Goal: Task Accomplishment & Management: Complete application form

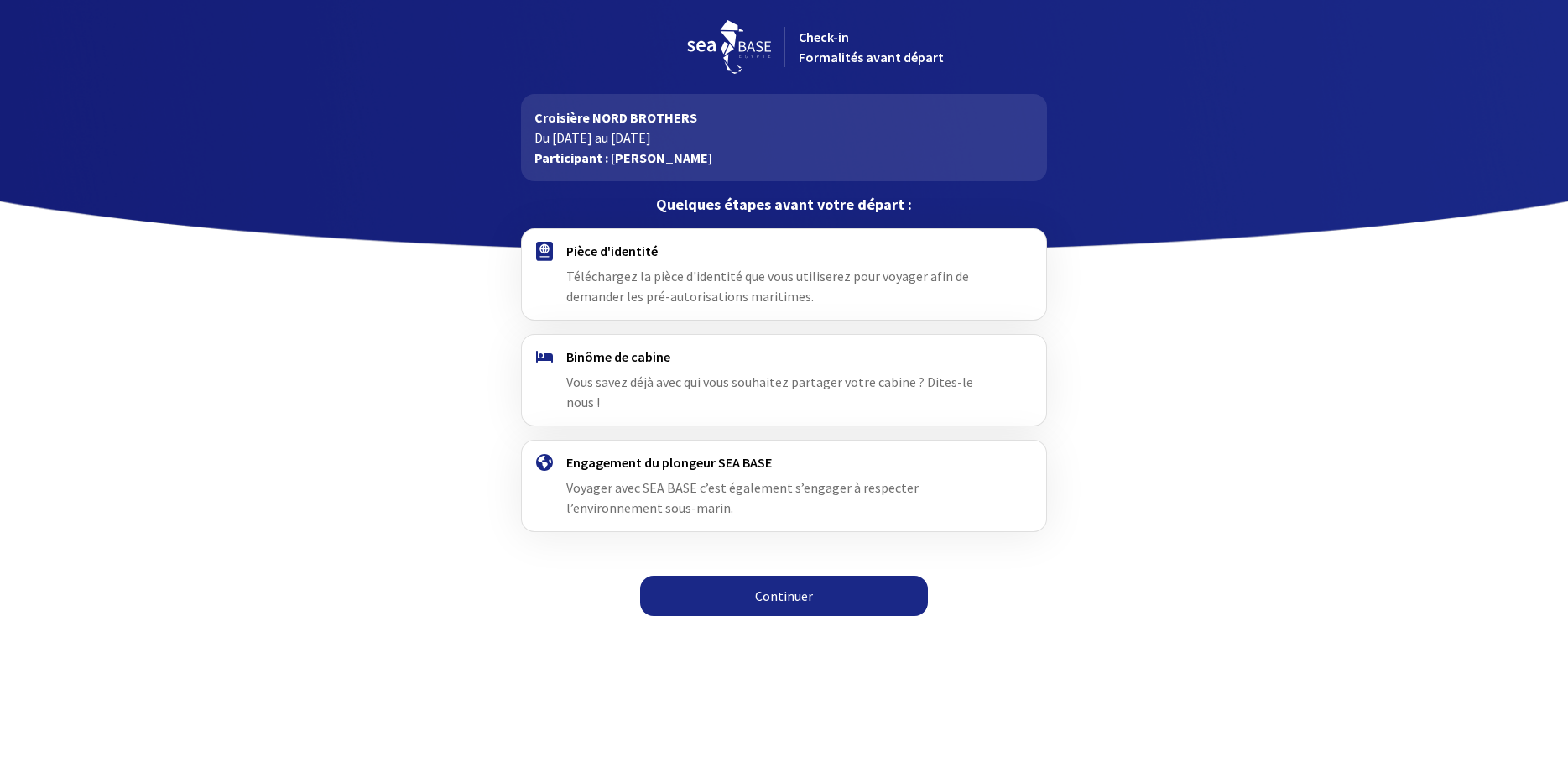
click at [784, 575] on link "Continuer" at bounding box center [784, 596] width 288 height 41
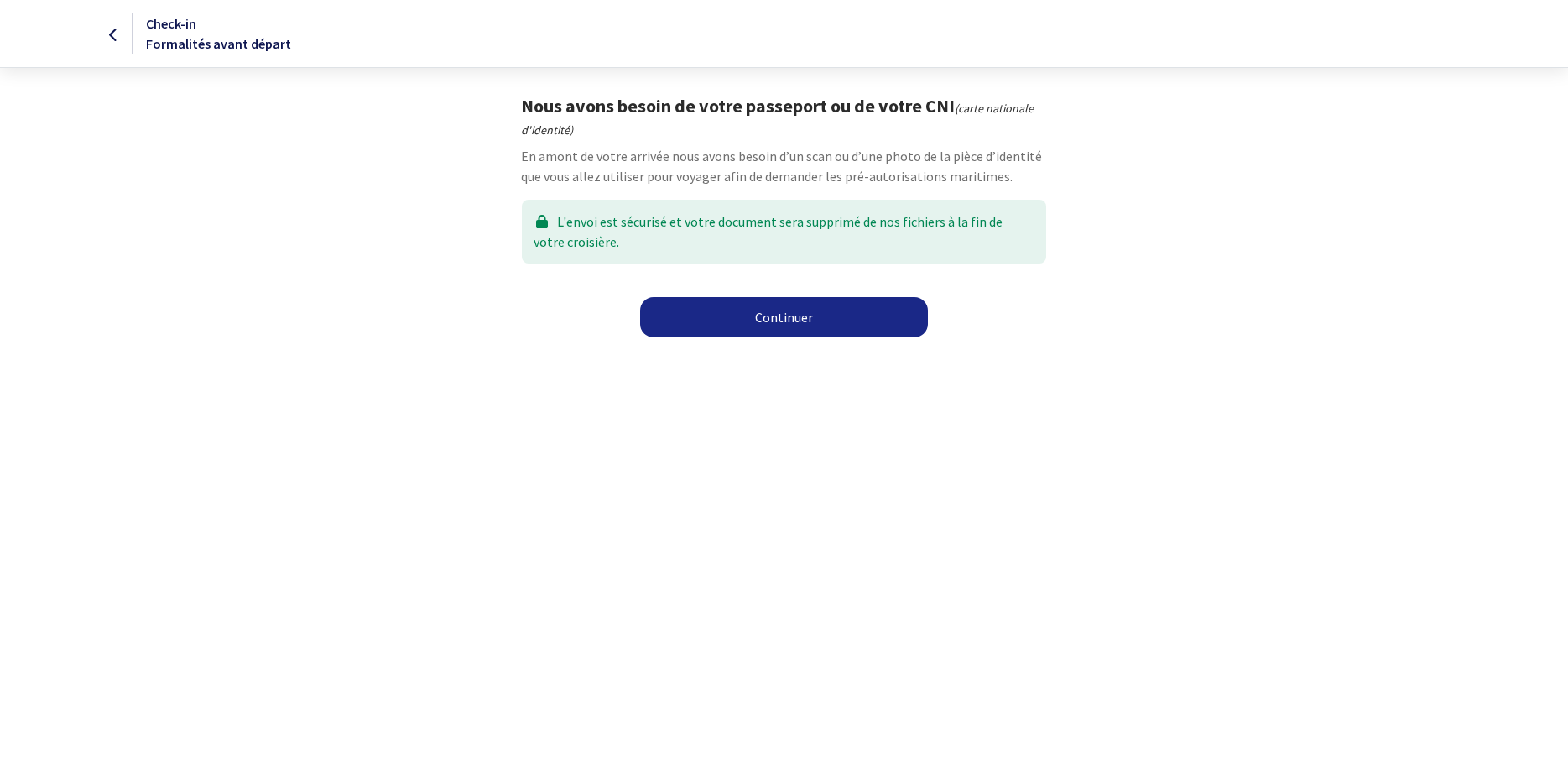
click at [797, 315] on link "Continuer" at bounding box center [784, 317] width 288 height 41
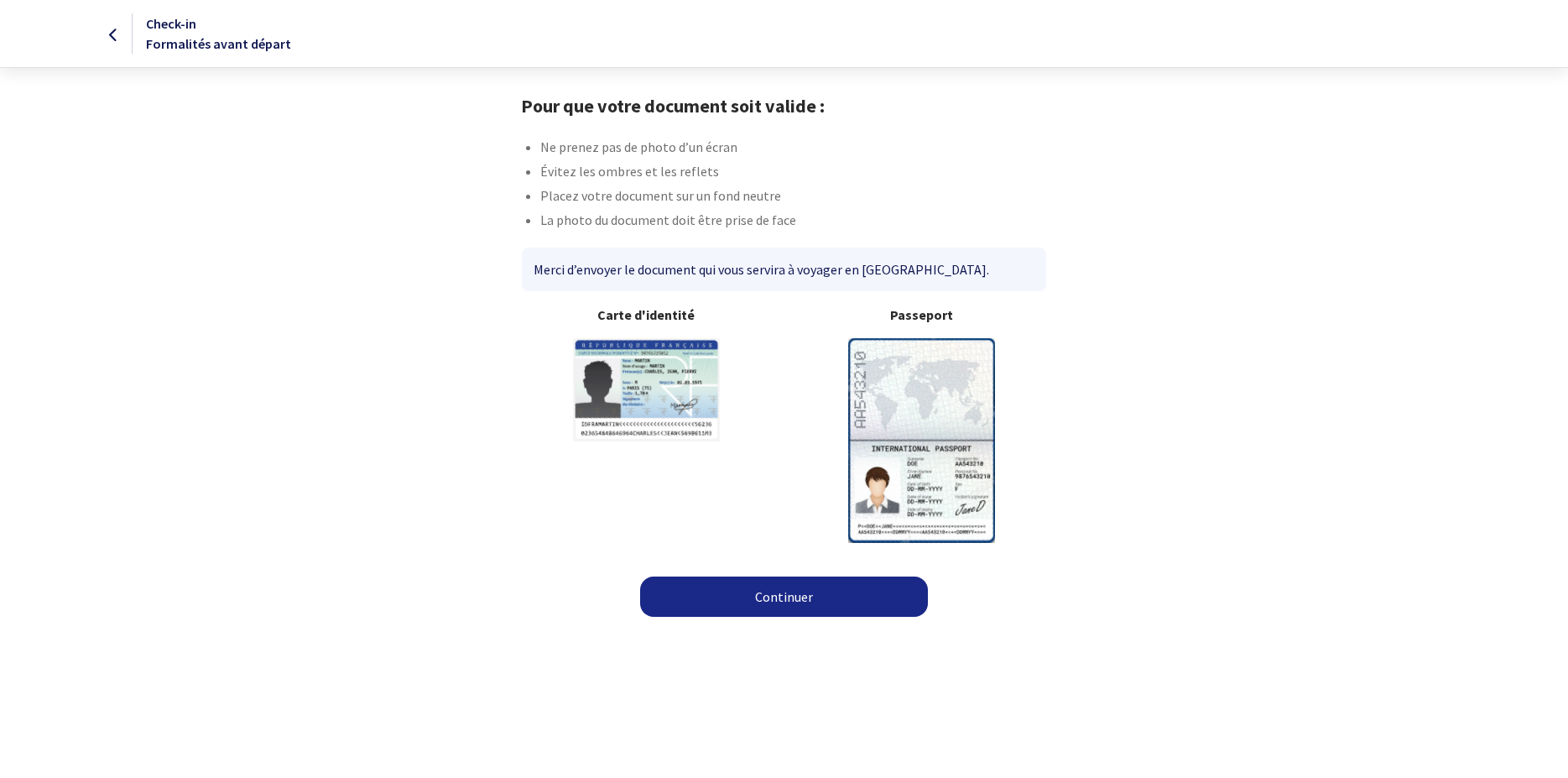
click at [822, 609] on link "Continuer" at bounding box center [784, 597] width 288 height 41
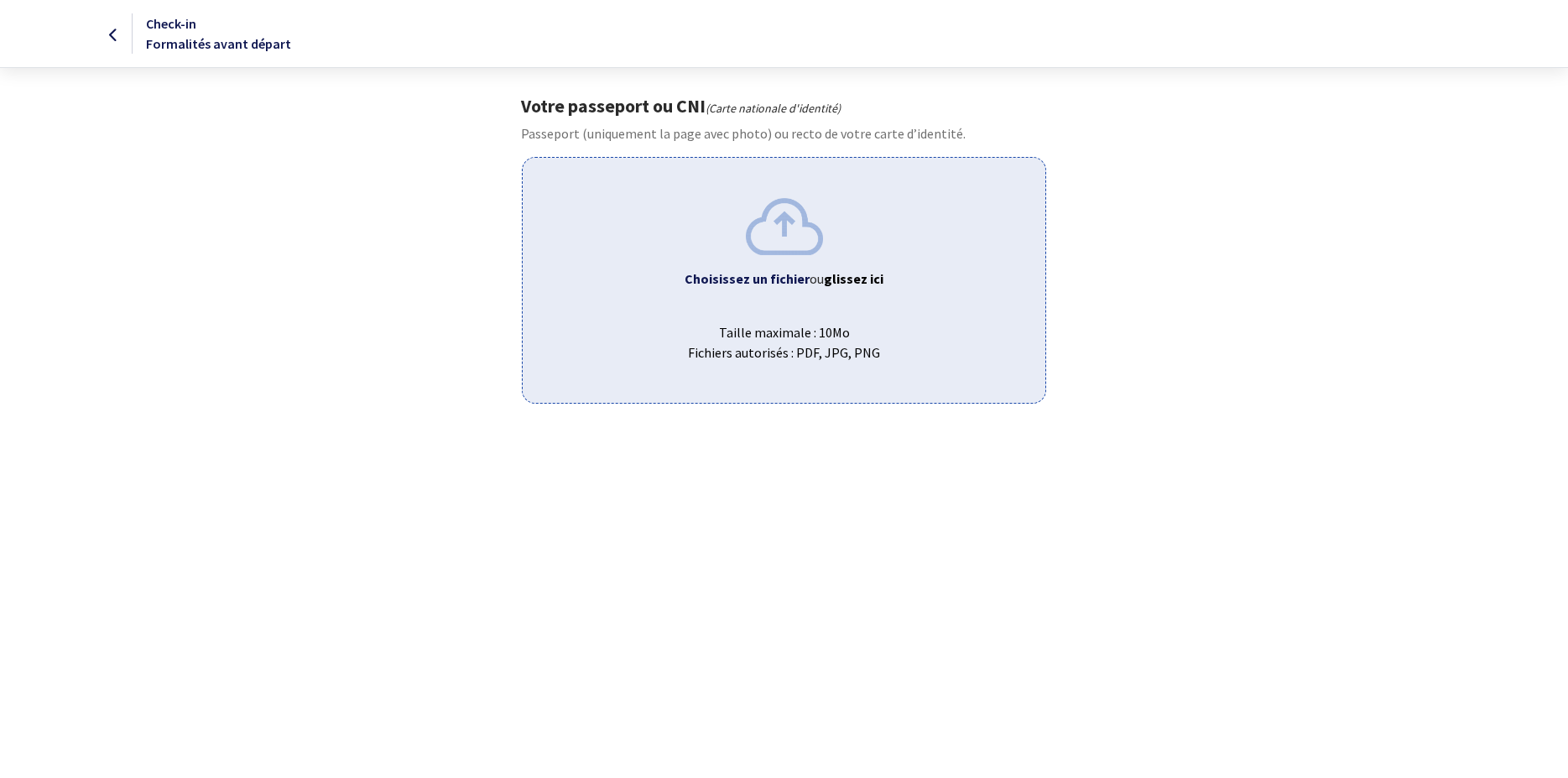
click at [792, 275] on b "Choisissez un fichier" at bounding box center [747, 277] width 125 height 16
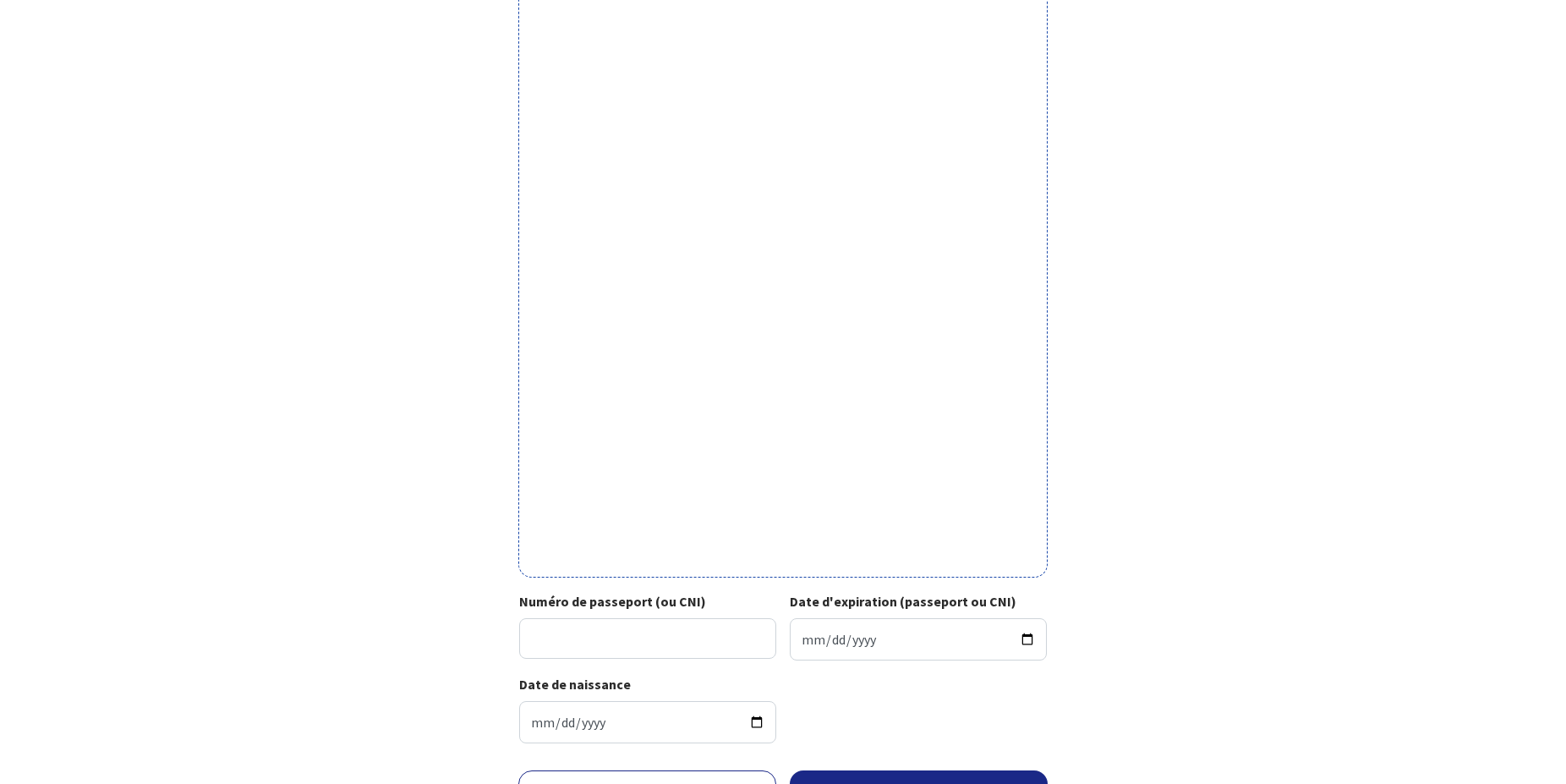
scroll to position [353, 0]
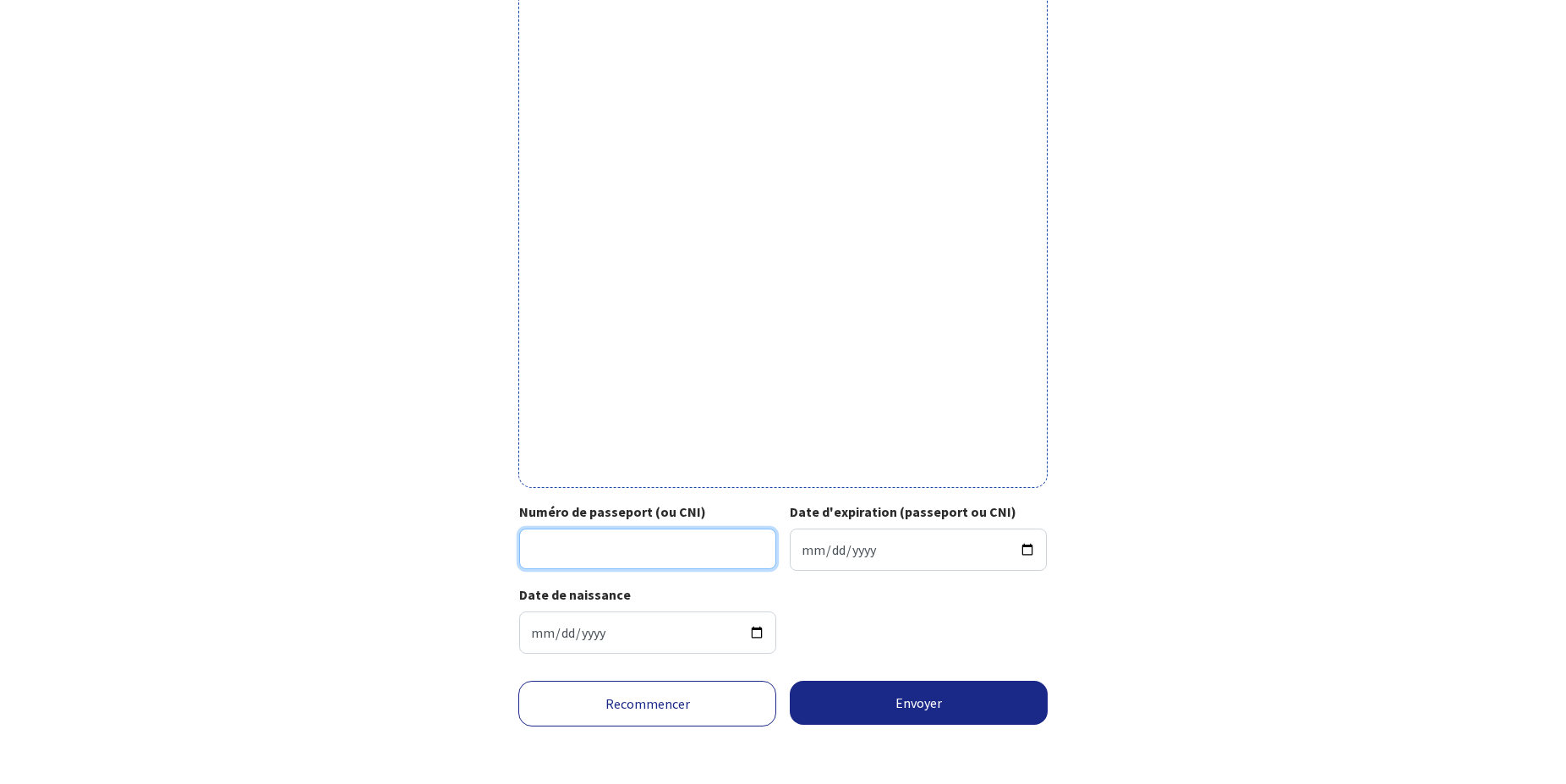
click at [550, 552] on input "Numéro de passeport (ou CNI)" at bounding box center [648, 548] width 257 height 41
type input "22HF19771"
click at [813, 541] on input "Date d'expiration (passeport ou CNI)" at bounding box center [918, 548] width 257 height 42
type input "2092-10-16"
click at [873, 550] on input "2092-10-16" at bounding box center [918, 548] width 257 height 42
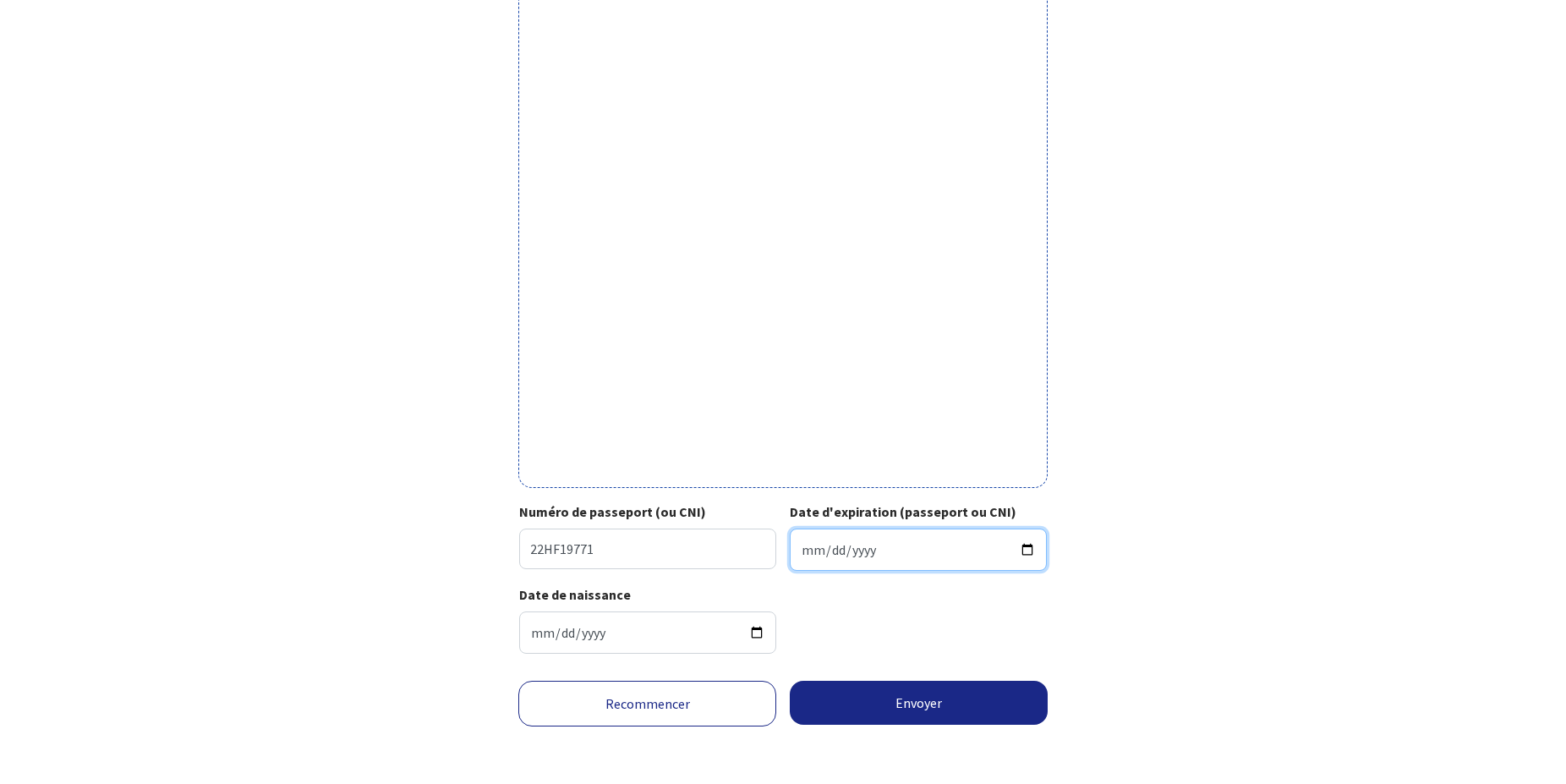
type input "2032-10-16"
click at [905, 698] on button "Envoyer" at bounding box center [919, 702] width 258 height 44
click at [905, 698] on div "Recommencer Envoyer" at bounding box center [783, 726] width 956 height 120
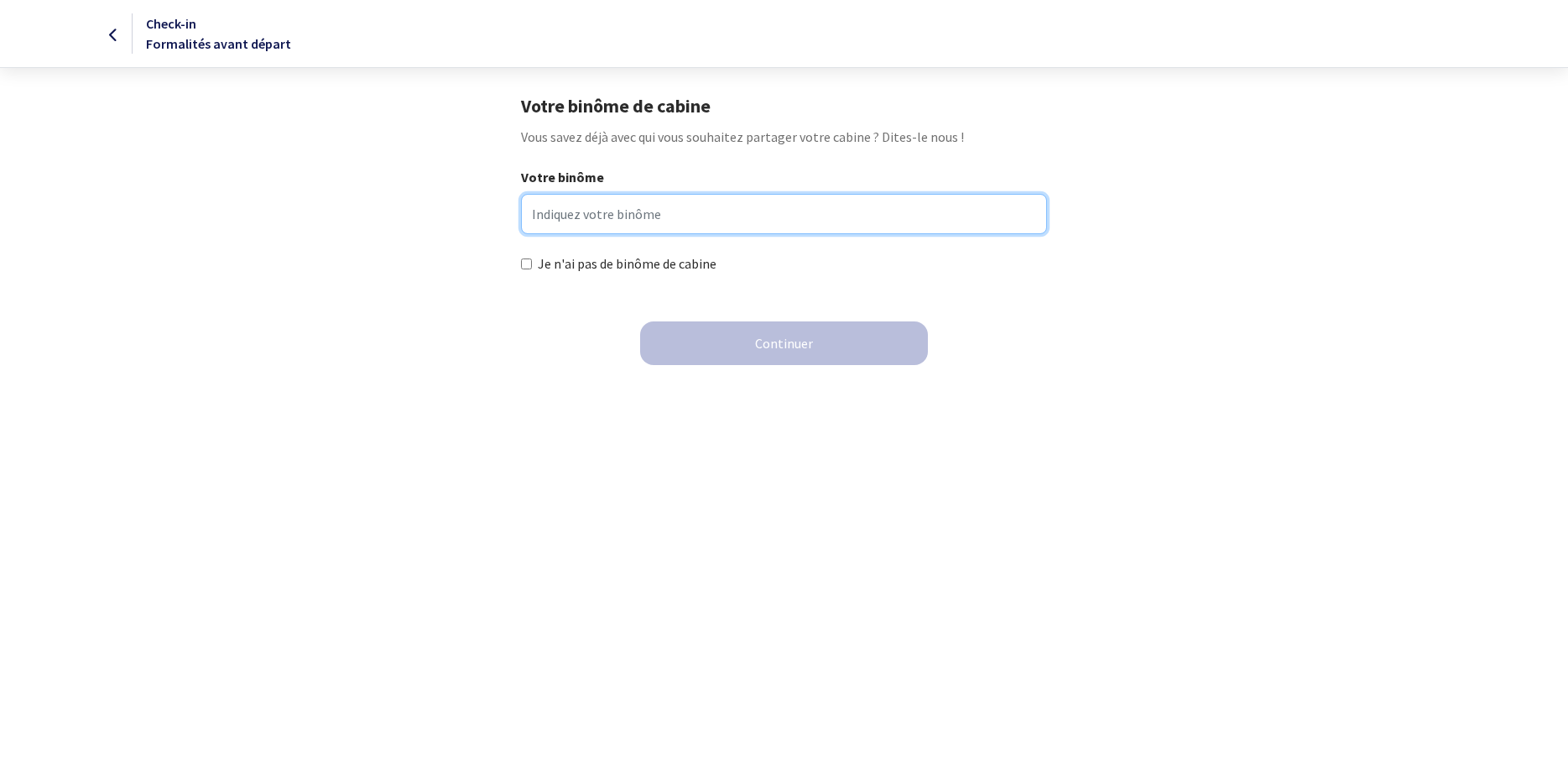
click at [599, 220] on input "Votre binôme" at bounding box center [784, 214] width 526 height 41
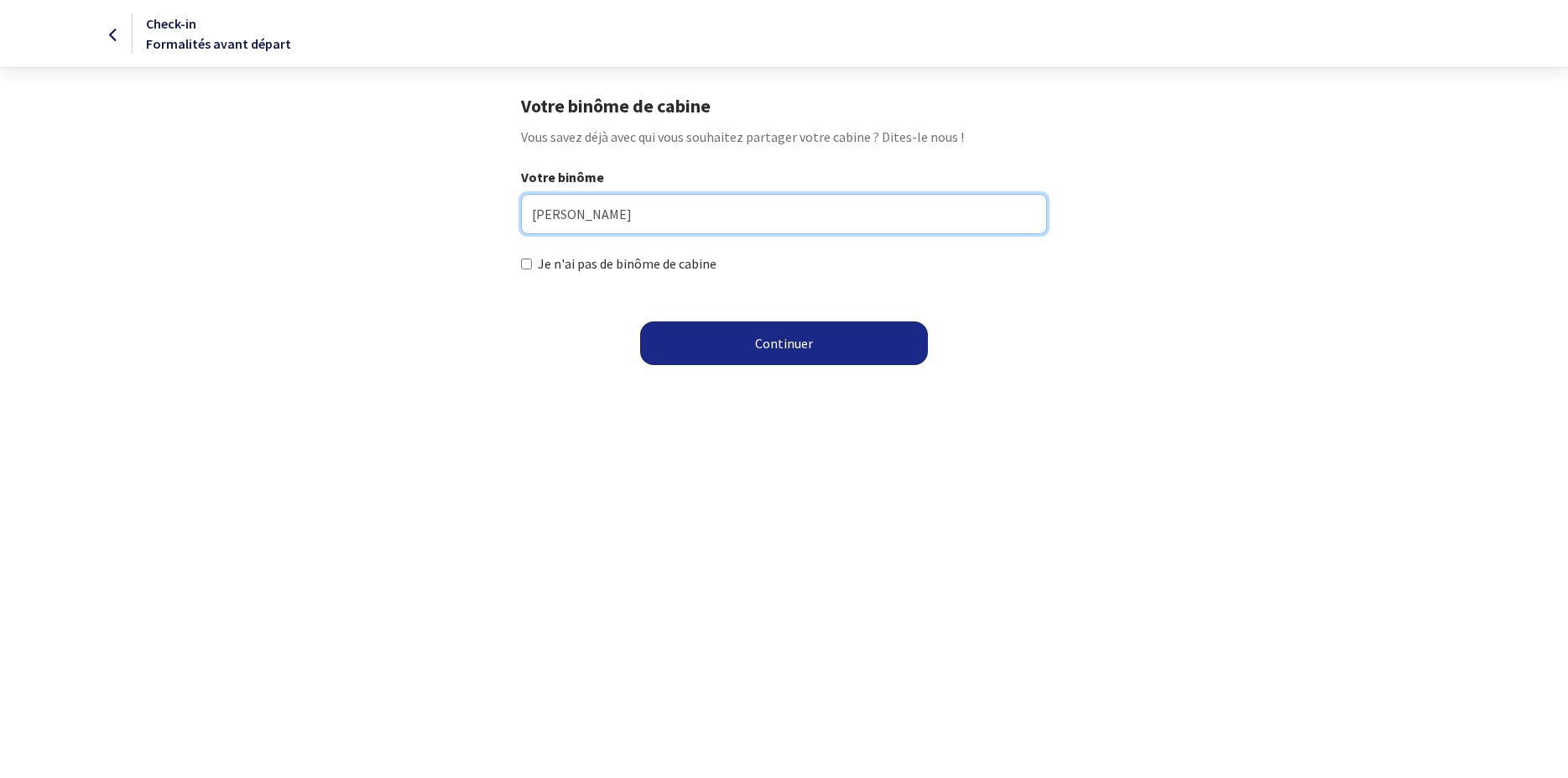
type input "Thierry Lamarque"
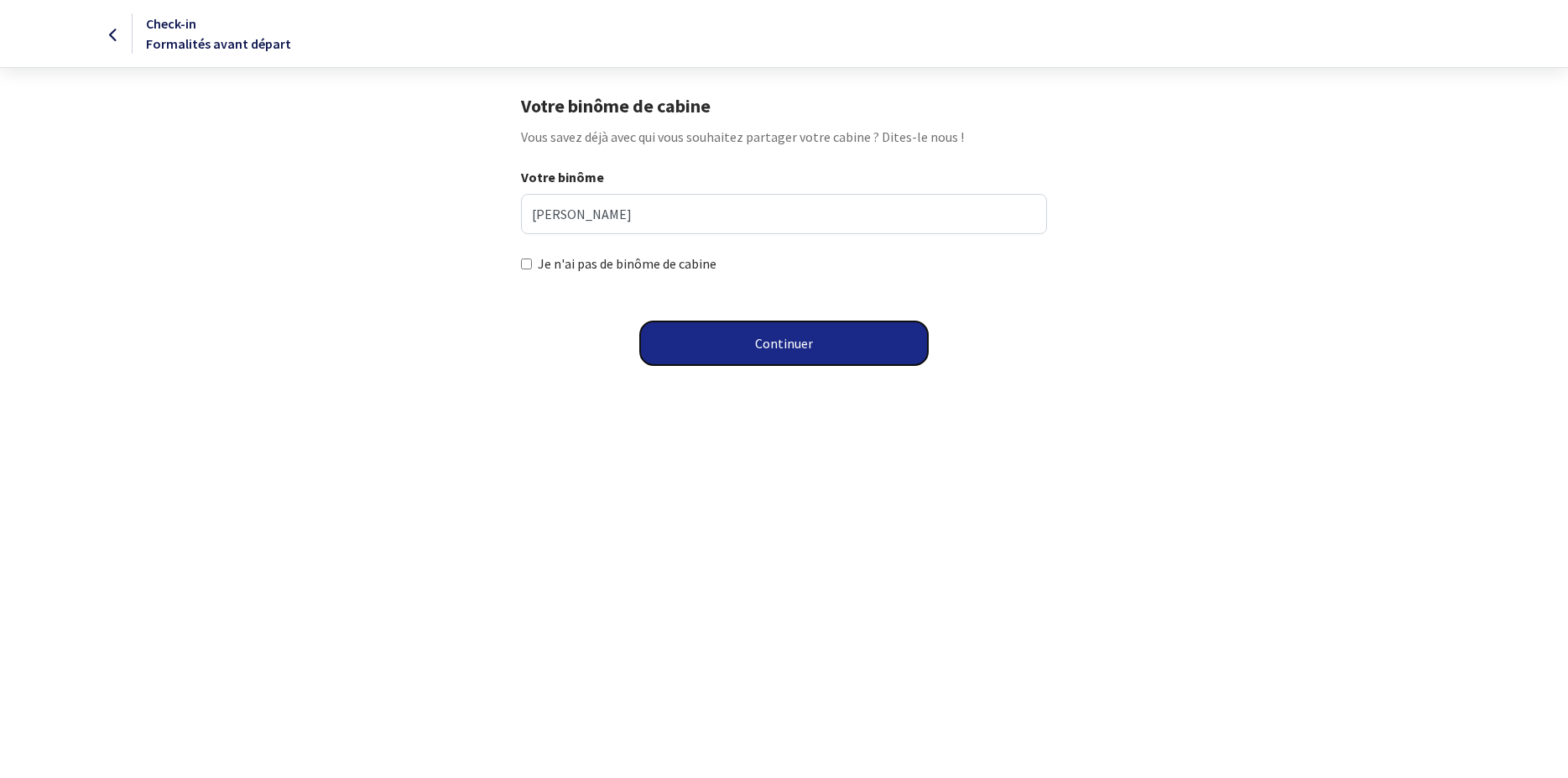
click at [822, 340] on button "Continuer" at bounding box center [784, 342] width 288 height 44
click at [0, 0] on div "Chargement en cours, veuillez patienter..." at bounding box center [0, 0] width 0 height 0
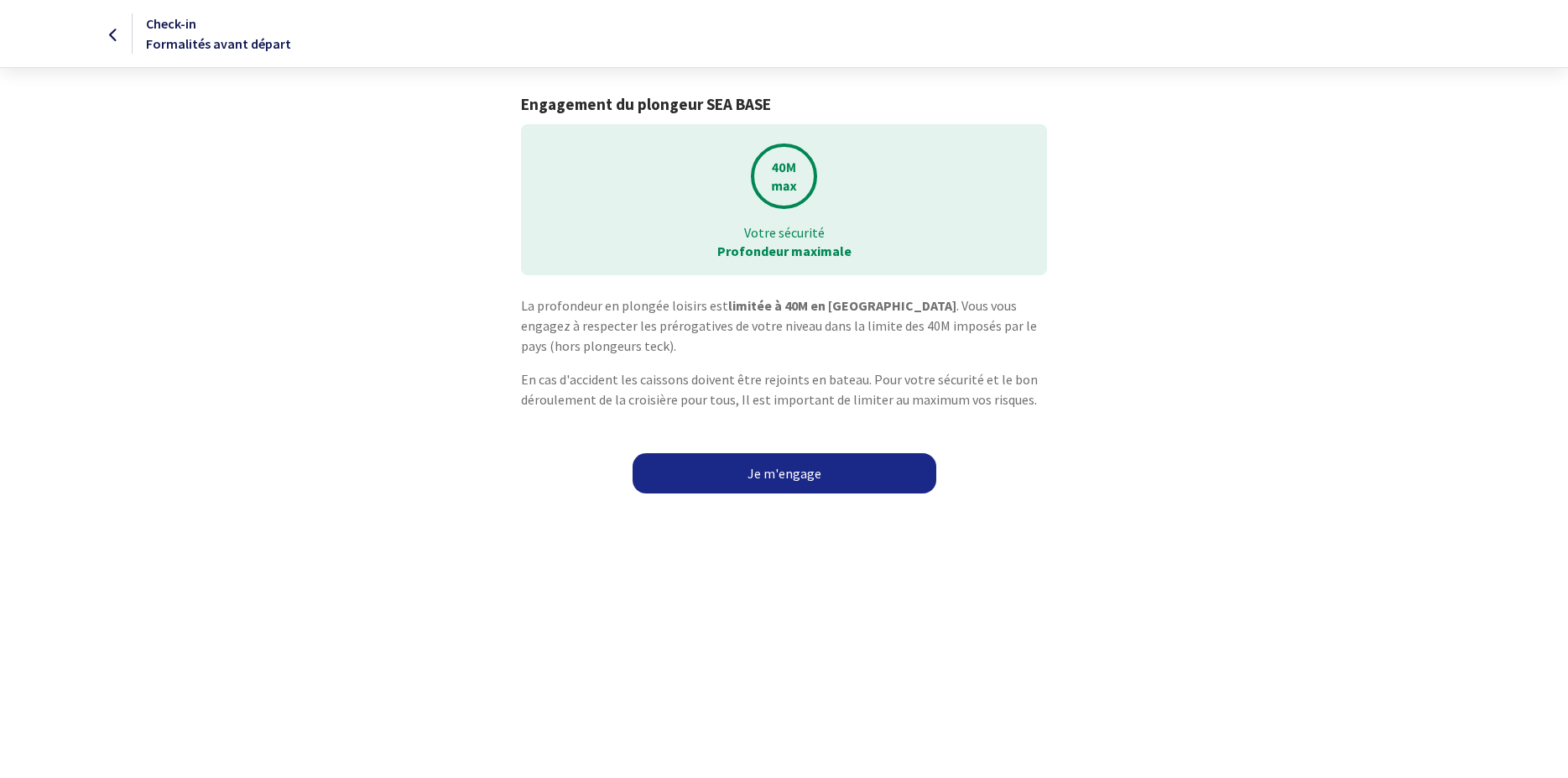
click at [789, 473] on link "Je m'engage" at bounding box center [784, 473] width 304 height 41
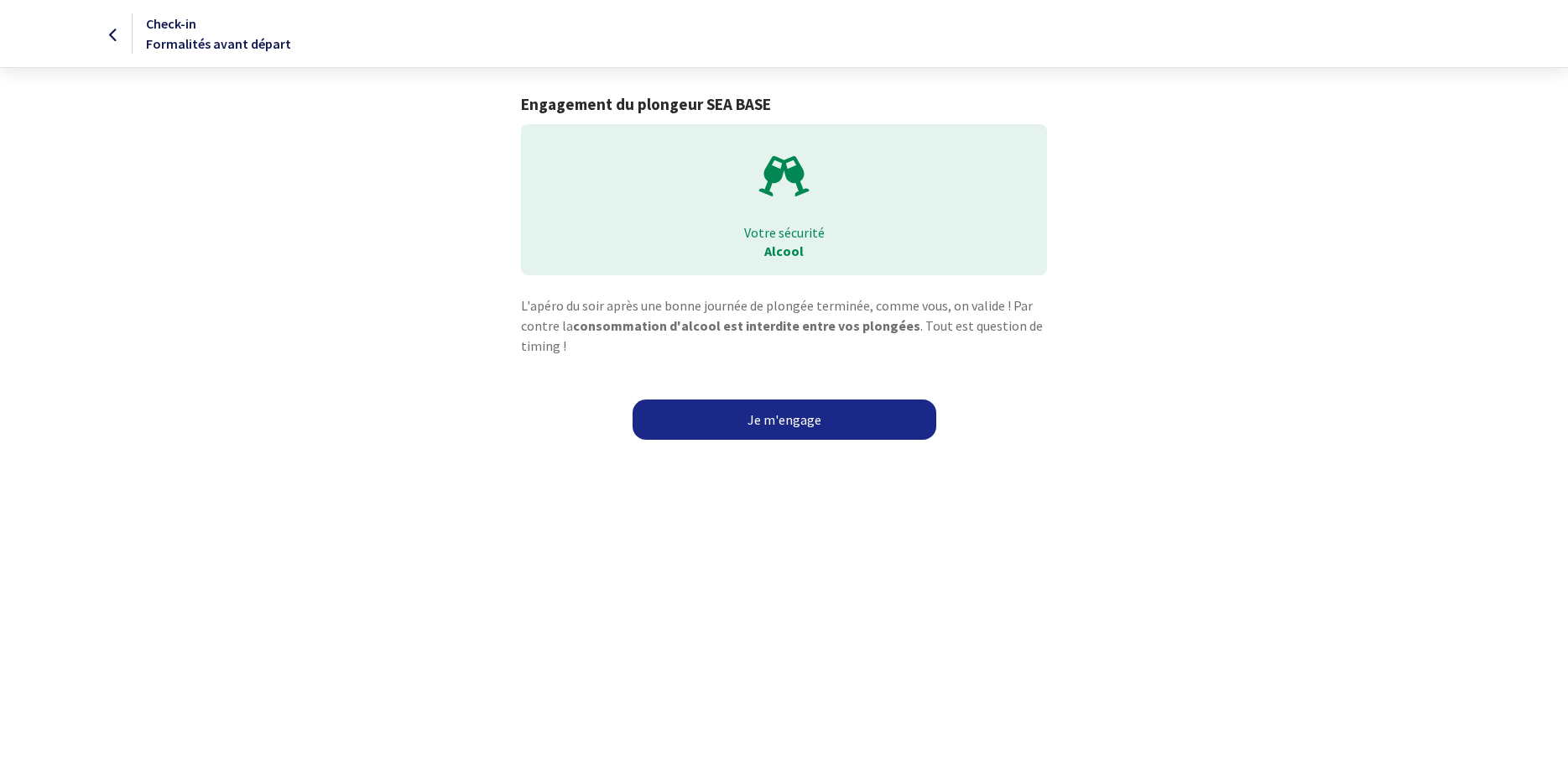
click at [785, 415] on link "Je m'engage" at bounding box center [784, 420] width 304 height 41
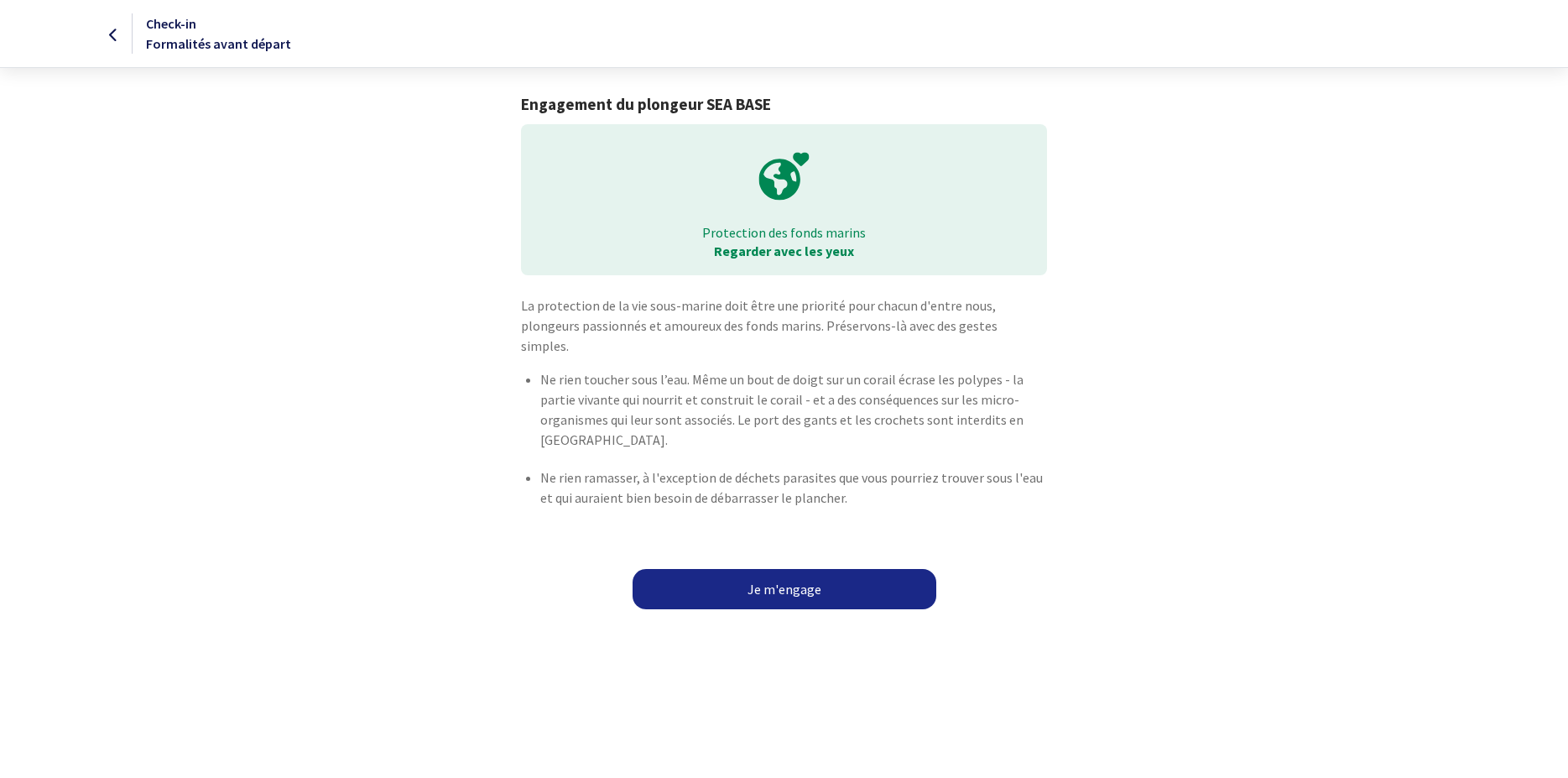
click at [792, 571] on link "Je m'engage" at bounding box center [784, 589] width 304 height 41
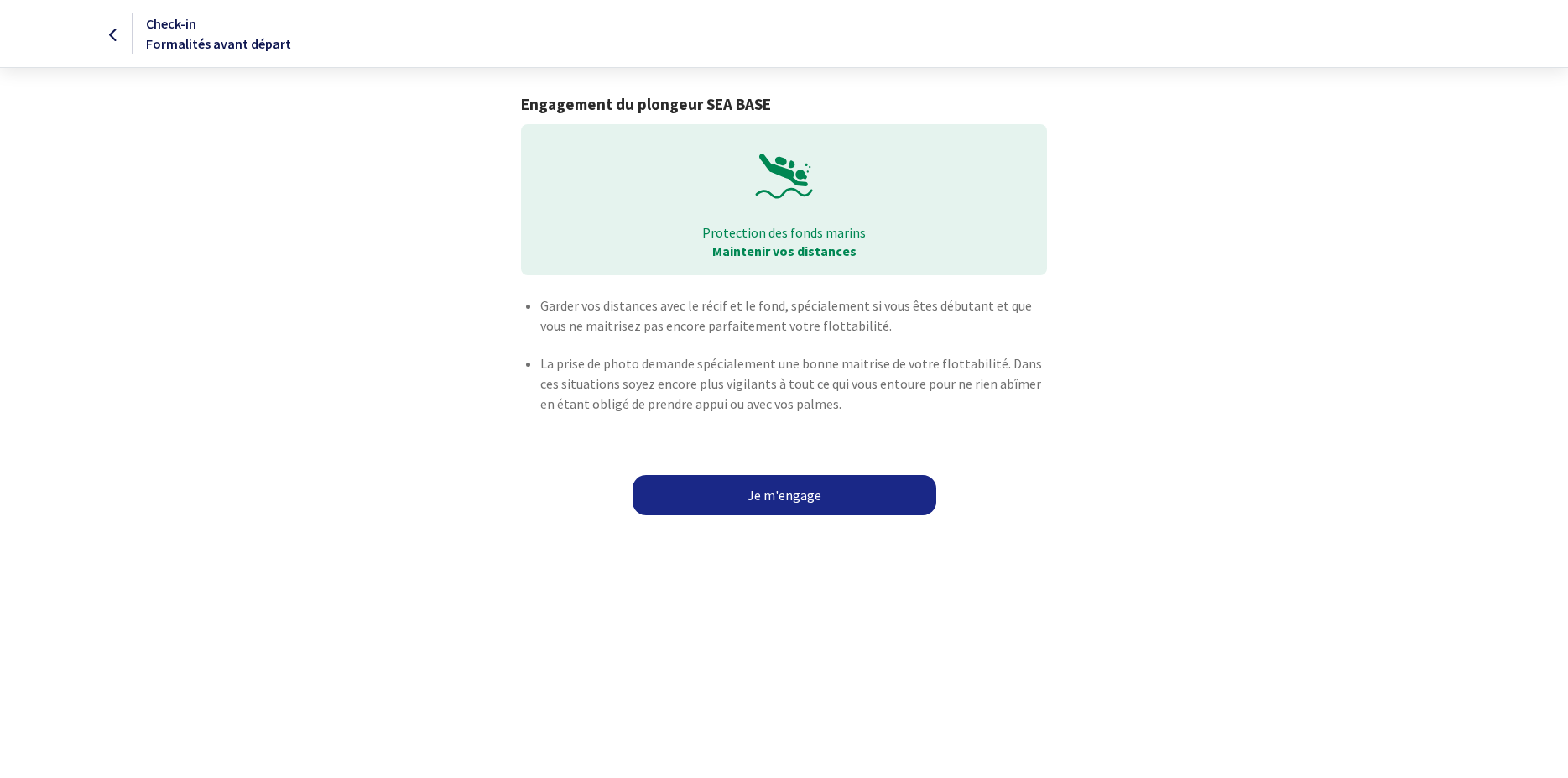
click at [821, 491] on link "Je m'engage" at bounding box center [784, 495] width 304 height 41
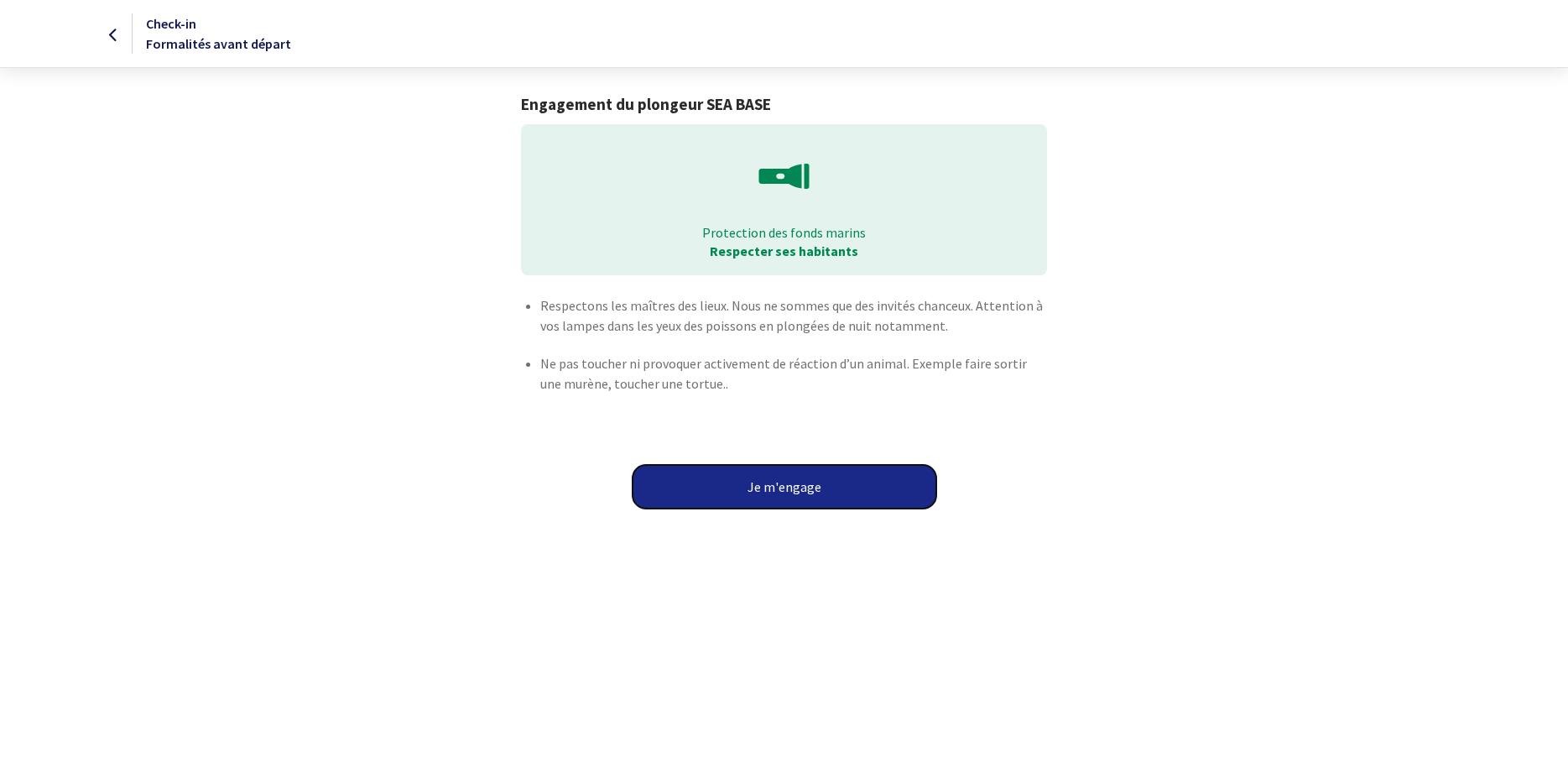
click at [830, 494] on button "Je m'engage" at bounding box center [784, 486] width 304 height 44
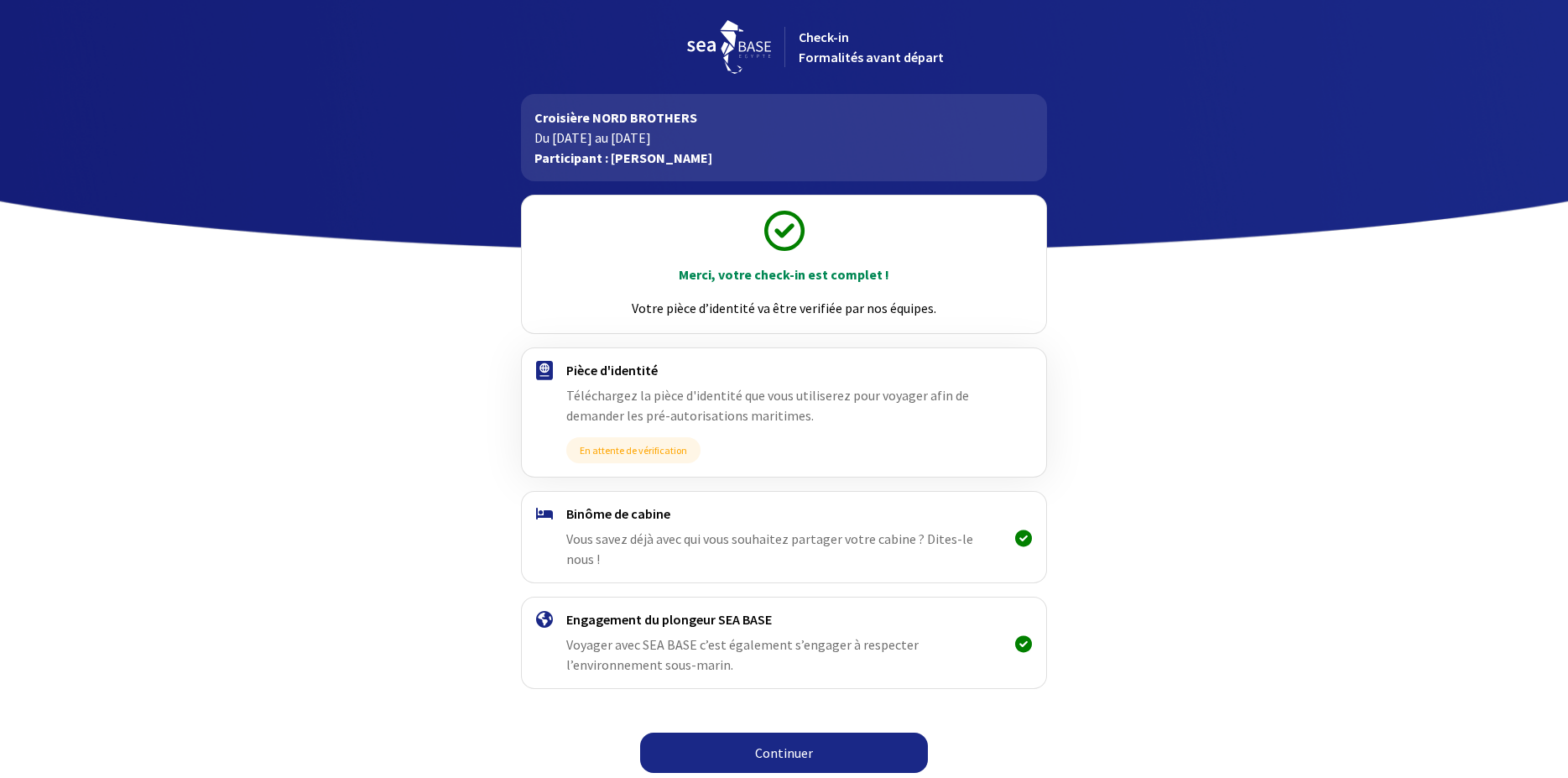
click at [790, 734] on link "Continuer" at bounding box center [784, 753] width 288 height 41
click at [775, 737] on link "Continuer" at bounding box center [784, 753] width 288 height 41
click at [768, 732] on link "Continuer" at bounding box center [784, 753] width 288 height 41
click at [779, 732] on link "Continuer" at bounding box center [784, 753] width 288 height 41
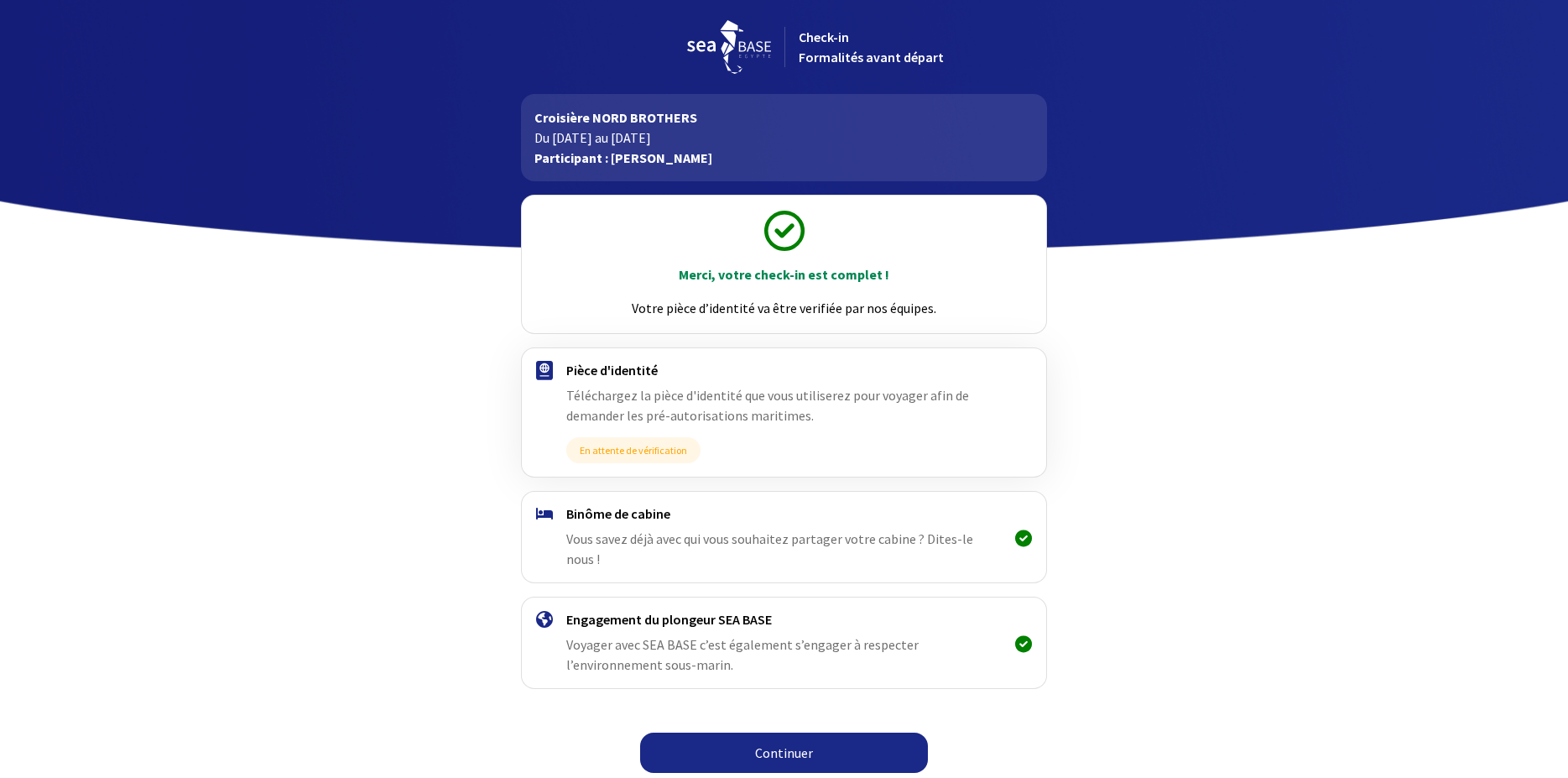
click at [779, 732] on link "Continuer" at bounding box center [784, 753] width 288 height 41
click at [773, 740] on link "Continuer" at bounding box center [784, 753] width 288 height 41
click at [781, 737] on link "Continuer" at bounding box center [784, 753] width 288 height 41
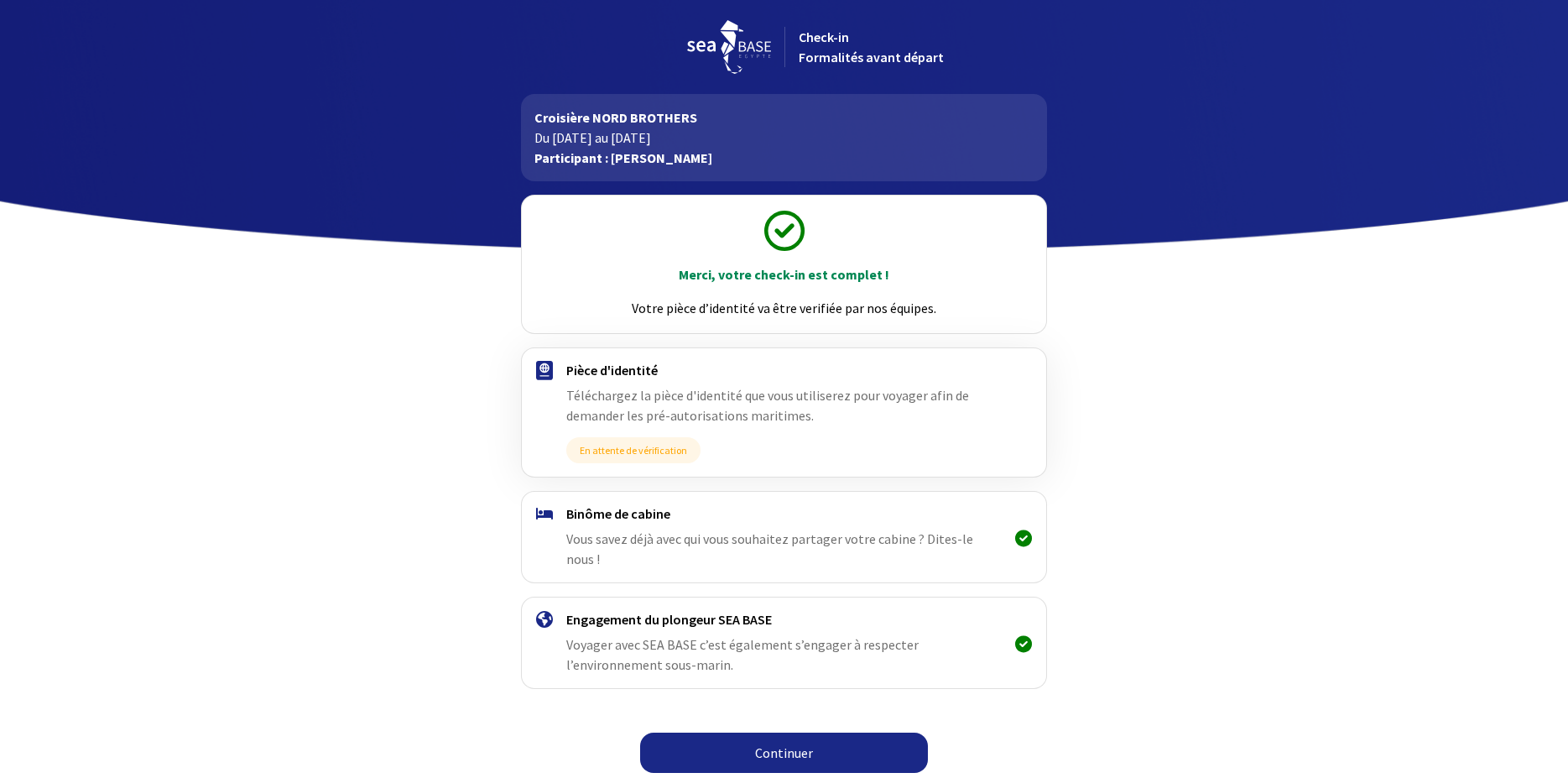
click at [781, 737] on link "Continuer" at bounding box center [784, 753] width 288 height 41
click at [782, 734] on link "Continuer" at bounding box center [784, 753] width 288 height 41
